Goal: Task Accomplishment & Management: Use online tool/utility

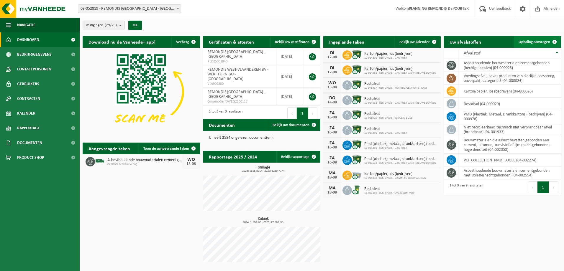
click at [522, 39] on link "Ophaling aanvragen" at bounding box center [536, 42] width 47 height 12
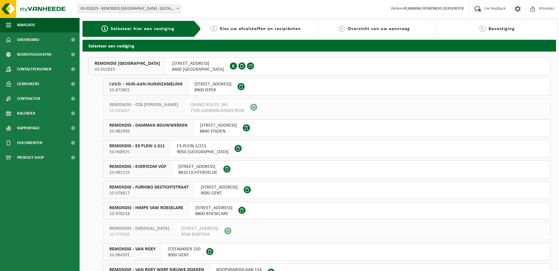
click at [124, 73] on div "REMONDIS WEST-VLAANDEREN 03-052819" at bounding box center [128, 66] width 78 height 17
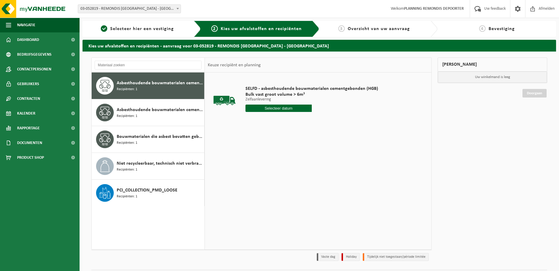
click at [278, 106] on input "text" at bounding box center [279, 108] width 66 height 7
click at [264, 158] on div "12" at bounding box center [261, 160] width 10 height 9
type input "Van 2025-08-12"
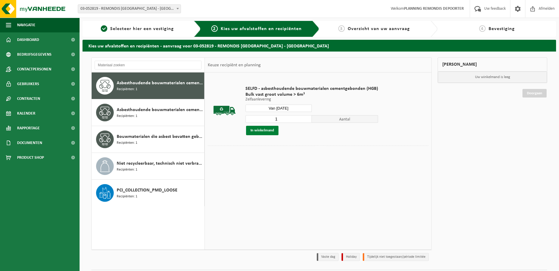
click at [274, 128] on button "In winkelmand" at bounding box center [262, 130] width 32 height 9
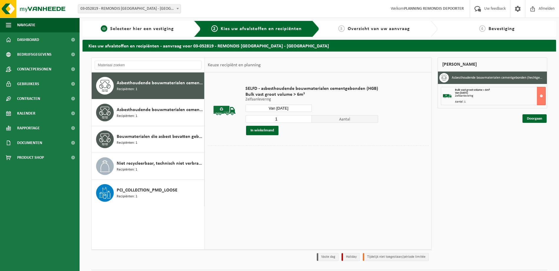
click at [138, 31] on span "Selecteer hier een vestiging" at bounding box center [142, 29] width 64 height 5
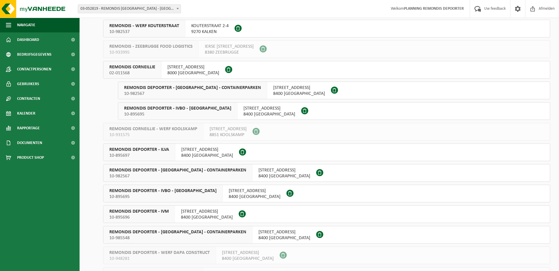
scroll to position [295, 0]
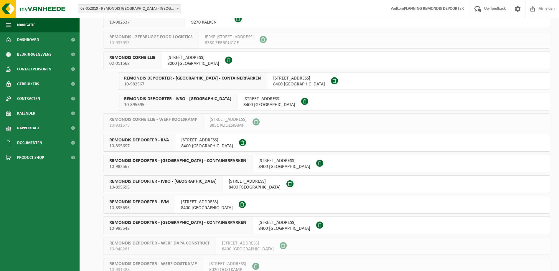
click at [173, 225] on span "REMONDIS DEPOORTER - IVOO - CONTAINERPARKEN" at bounding box center [177, 223] width 137 height 6
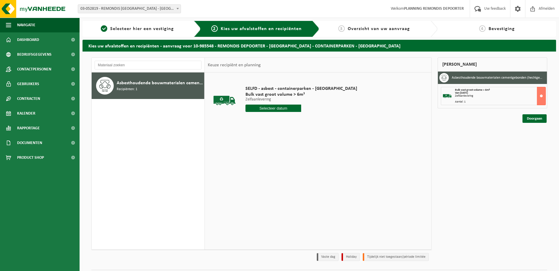
click at [265, 110] on input "text" at bounding box center [274, 108] width 56 height 7
click at [265, 159] on div "12" at bounding box center [261, 160] width 10 height 9
type input "Van [DATE]"
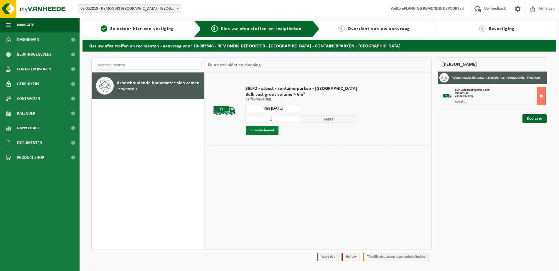
click at [268, 130] on button "In winkelmand" at bounding box center [262, 130] width 32 height 9
click at [534, 139] on link "Doorgaan" at bounding box center [535, 140] width 24 height 9
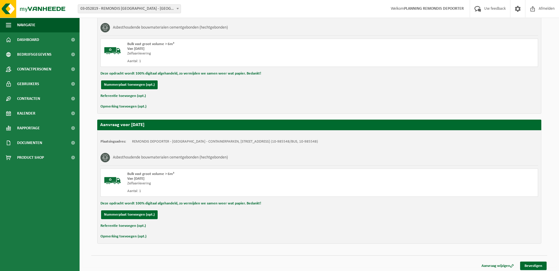
scroll to position [139, 0]
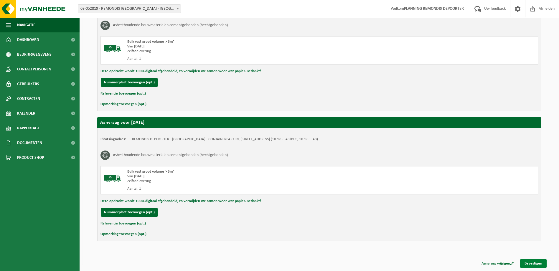
click at [545, 264] on link "Bevestigen" at bounding box center [533, 263] width 27 height 9
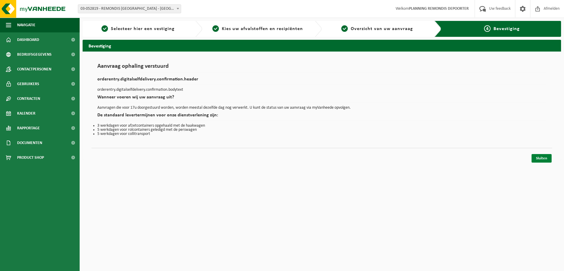
click at [544, 160] on link "Sluiten" at bounding box center [541, 158] width 20 height 9
